Goal: Task Accomplishment & Management: Use online tool/utility

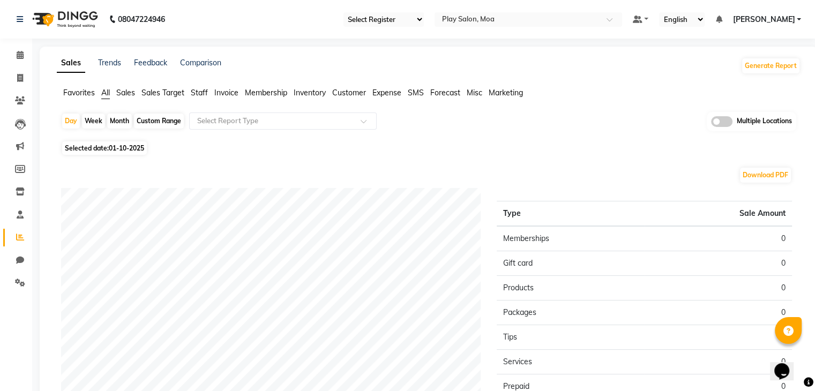
click at [126, 93] on span "Sales" at bounding box center [125, 93] width 19 height 10
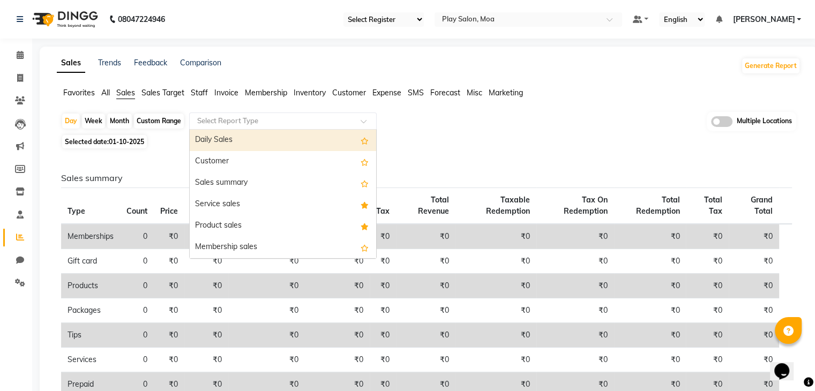
click at [236, 117] on input "text" at bounding box center [272, 121] width 154 height 11
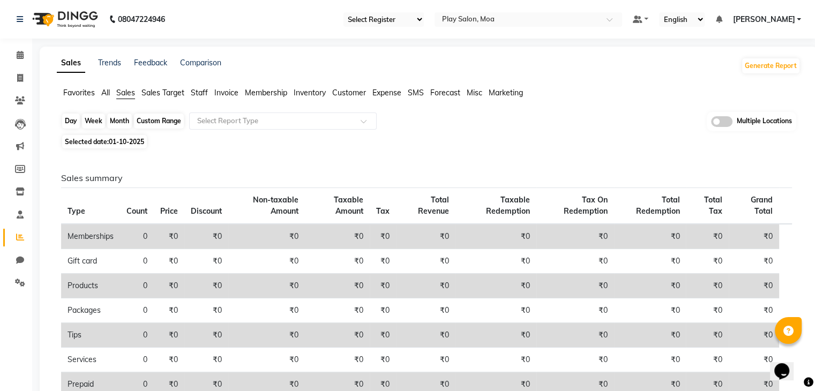
click at [69, 119] on div "Day" at bounding box center [71, 121] width 18 height 15
select select "10"
select select "2025"
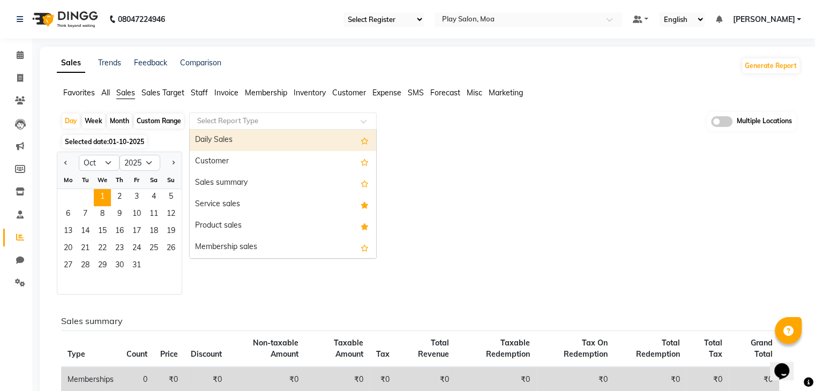
click at [230, 122] on input "text" at bounding box center [272, 121] width 154 height 11
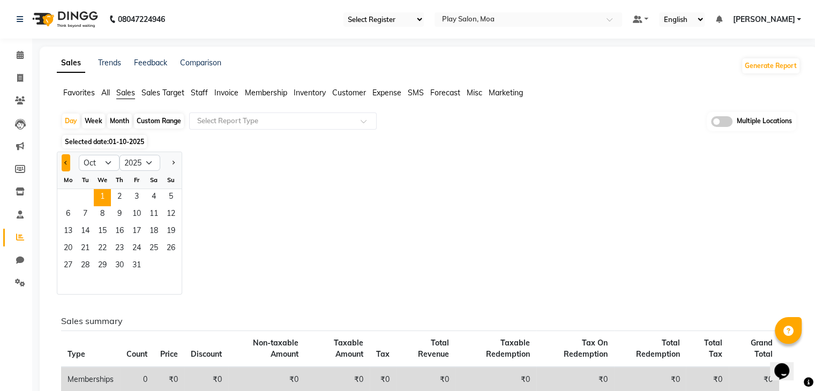
click at [69, 161] on button "Previous month" at bounding box center [66, 162] width 9 height 17
select select "9"
click at [72, 262] on span "29" at bounding box center [67, 266] width 17 height 17
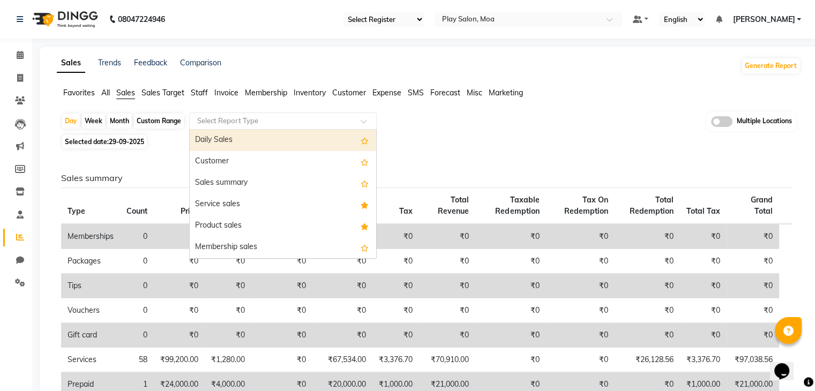
click at [306, 125] on div "Select Report Type" at bounding box center [274, 121] width 165 height 11
click at [283, 138] on div "Daily Sales" at bounding box center [283, 140] width 186 height 21
select select "full_report"
select select "csv"
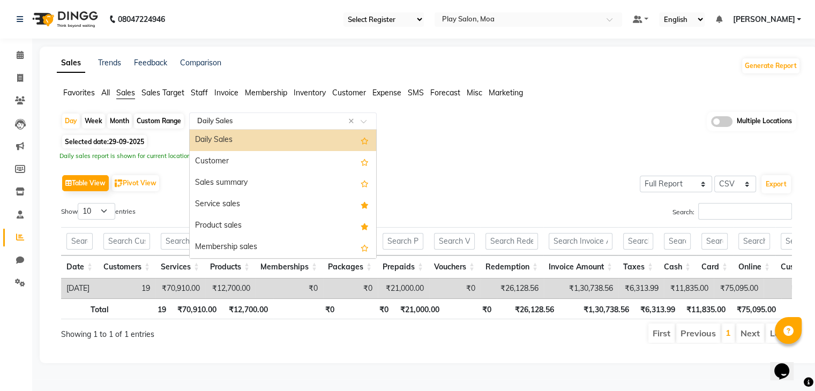
click at [368, 119] on span at bounding box center [366, 124] width 13 height 11
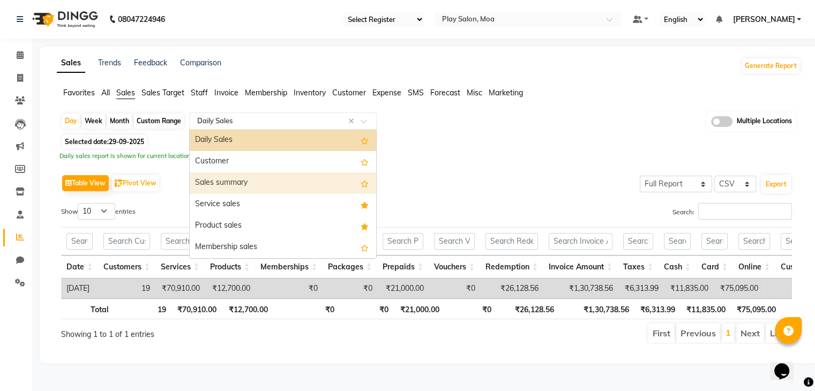
click at [291, 174] on div "Sales summary" at bounding box center [283, 182] width 186 height 21
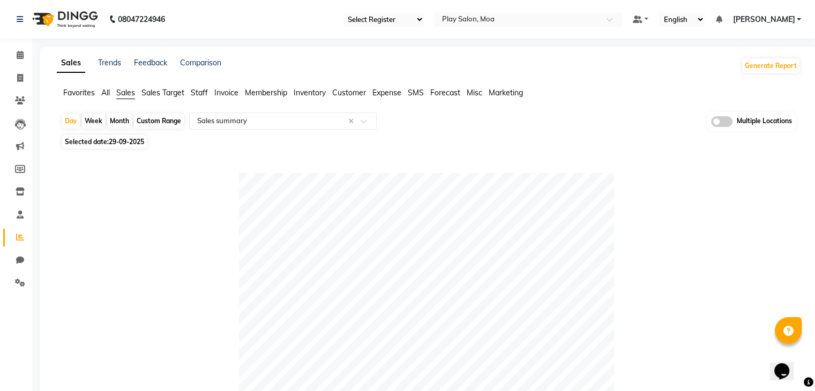
click at [111, 142] on span "29-09-2025" at bounding box center [126, 142] width 35 height 8
select select "9"
select select "2025"
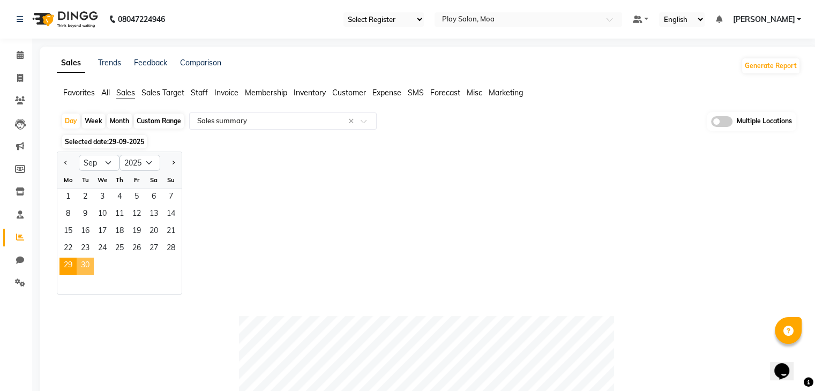
click at [87, 264] on span "30" at bounding box center [85, 266] width 17 height 17
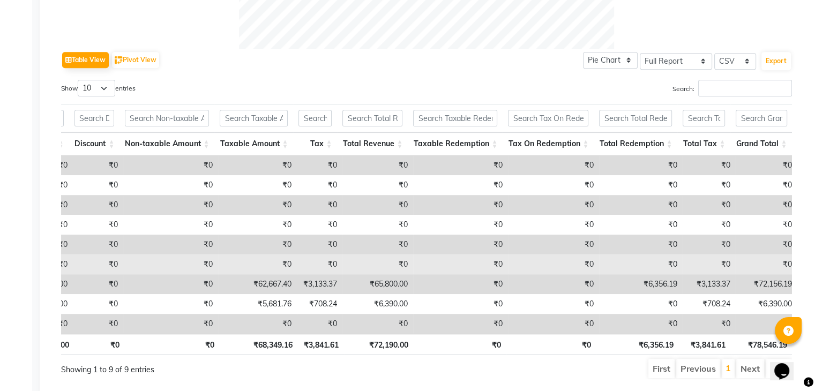
scroll to position [0, 8]
